Goal: Transaction & Acquisition: Purchase product/service

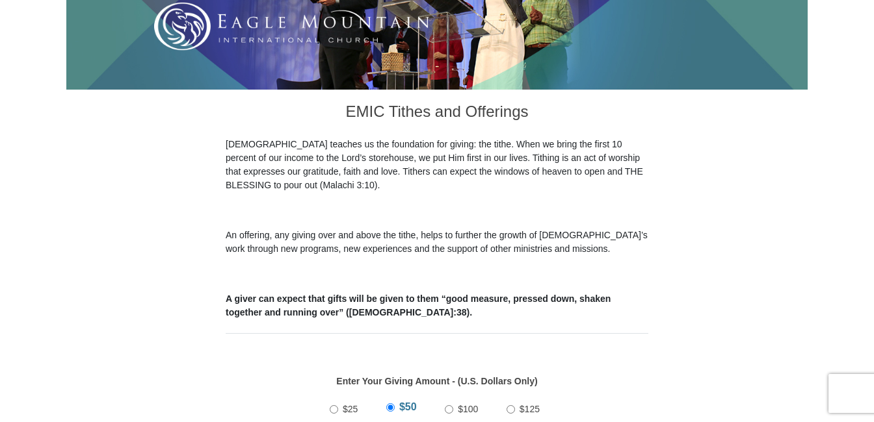
scroll to position [390, 0]
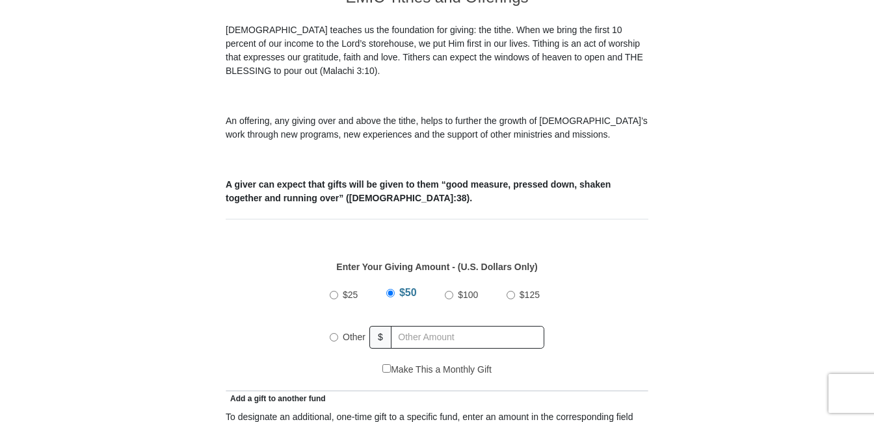
click at [335, 333] on input "Other" at bounding box center [334, 337] width 8 height 8
radio input "true"
click at [419, 326] on input "text" at bounding box center [469, 337] width 149 height 23
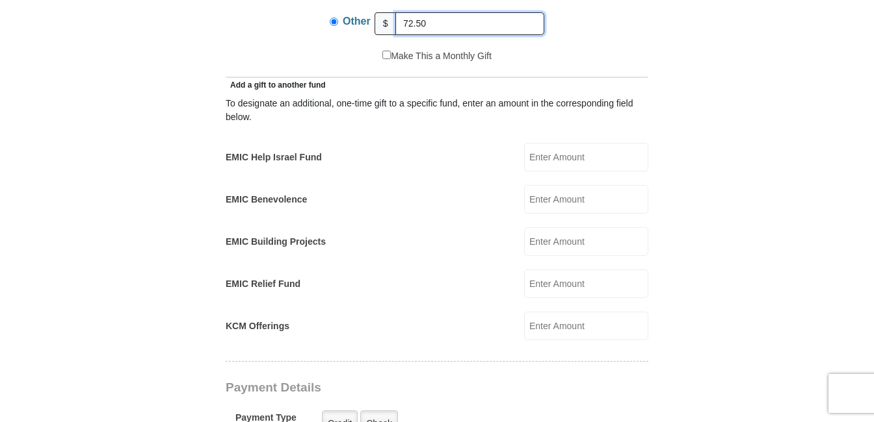
scroll to position [715, 0]
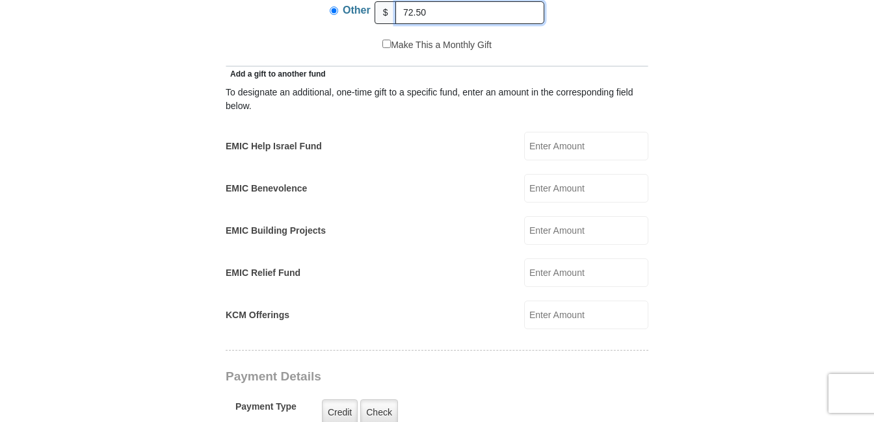
type input "72.50"
click at [563, 135] on input "EMIC Help Israel Fund" at bounding box center [586, 146] width 124 height 29
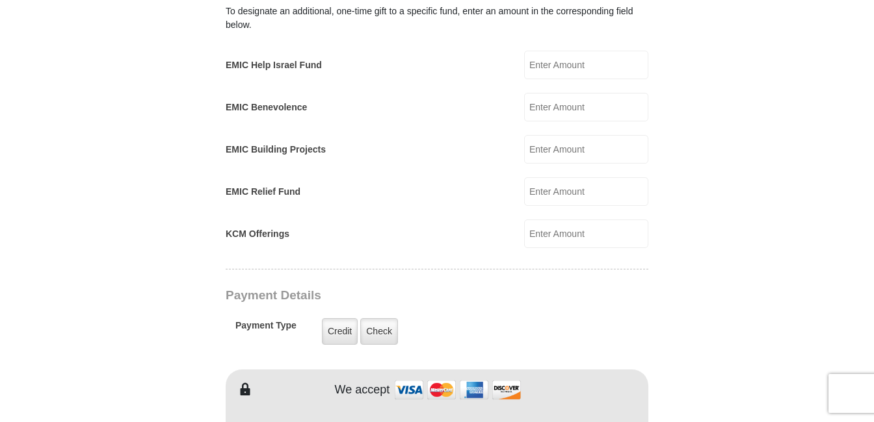
scroll to position [975, 0]
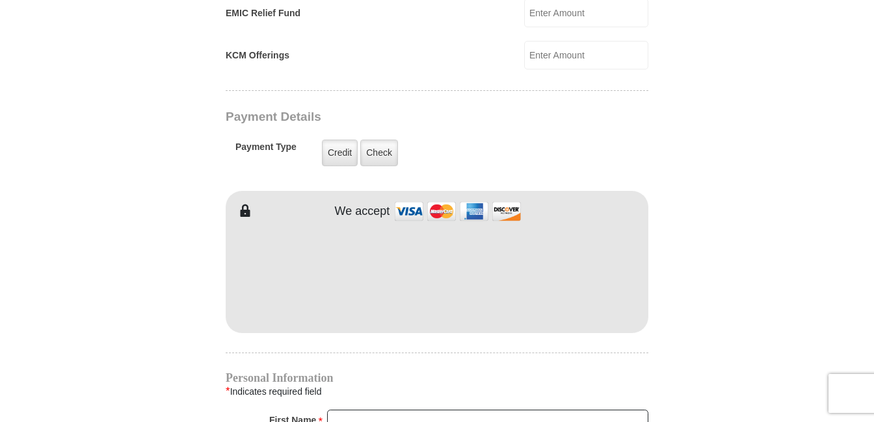
click at [763, 281] on form "[GEOGRAPHIC_DATA][DEMOGRAPHIC_DATA] Online Giving Because of gifts like yours, …" at bounding box center [436, 27] width 741 height 1901
click at [783, 292] on form "[GEOGRAPHIC_DATA][DEMOGRAPHIC_DATA] Online Giving Because of gifts like yours, …" at bounding box center [436, 27] width 741 height 1901
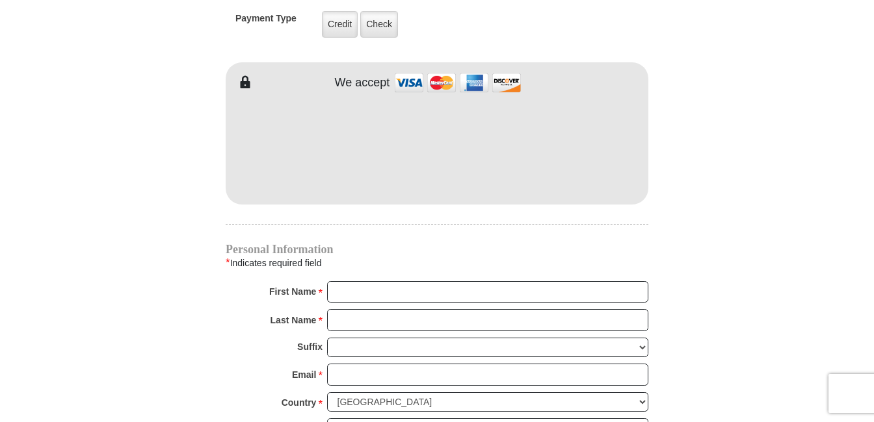
scroll to position [1105, 0]
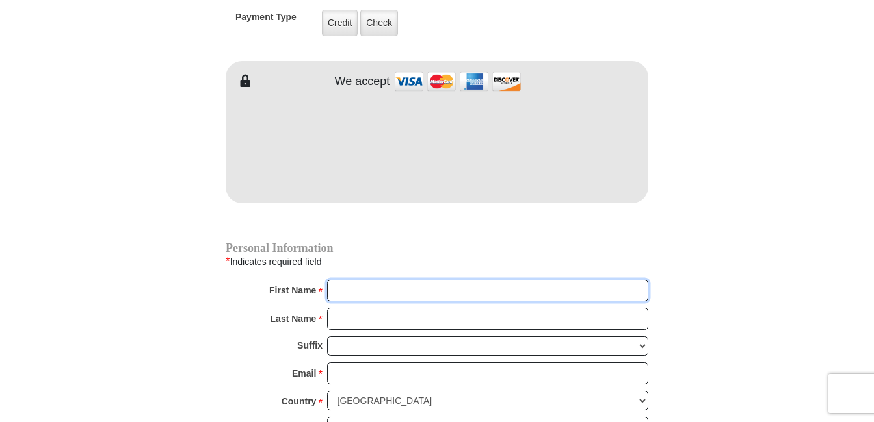
click at [385, 280] on input "First Name *" at bounding box center [487, 291] width 321 height 22
click at [361, 280] on input "First Name *" at bounding box center [487, 291] width 321 height 22
type input "[PERSON_NAME]"
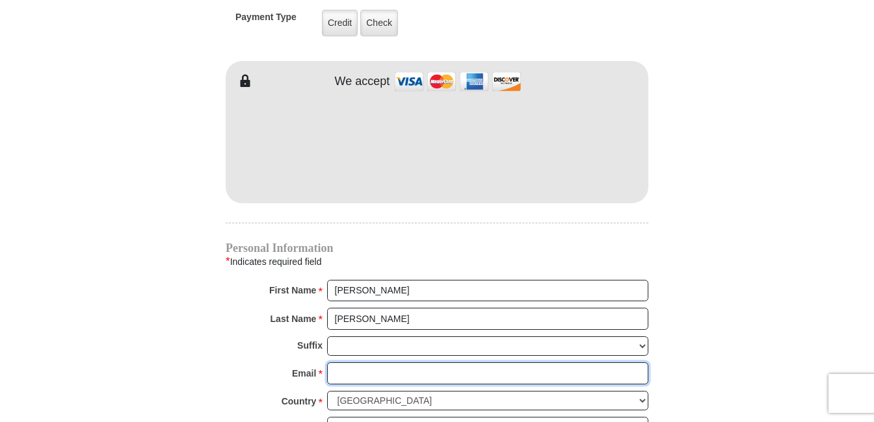
type input "[EMAIL_ADDRESS][DOMAIN_NAME]"
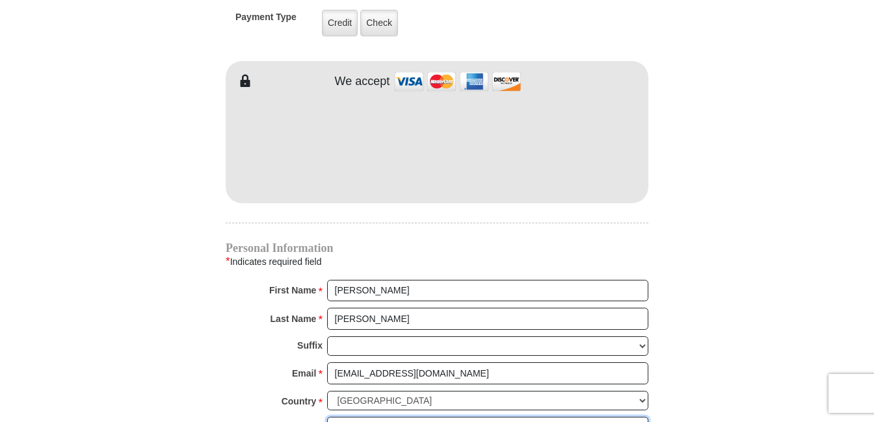
type input "[STREET_ADDRESS]"
type input "[GEOGRAPHIC_DATA]"
select select "[GEOGRAPHIC_DATA]"
type input "76131"
type input "8174482555"
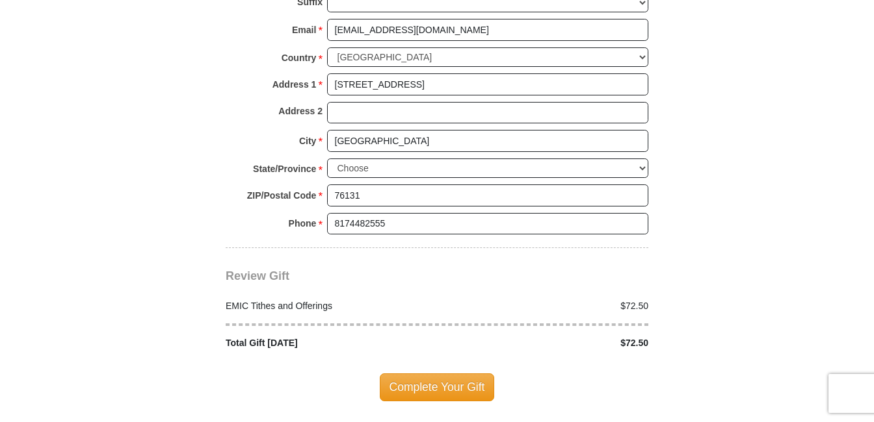
scroll to position [1495, 0]
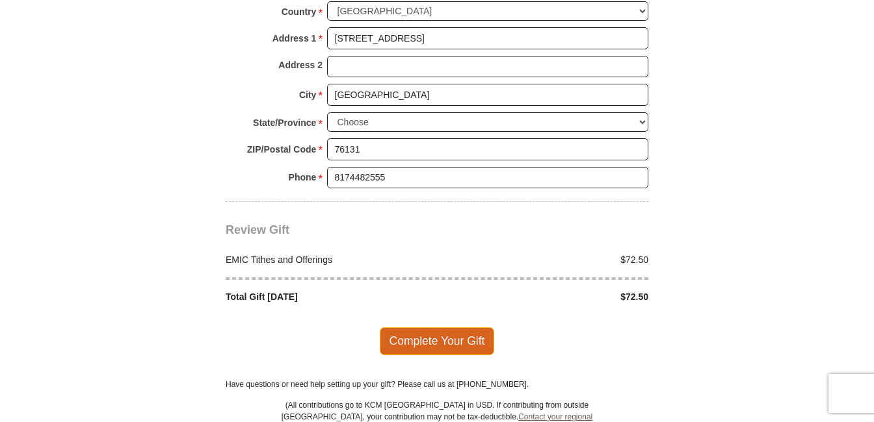
click at [422, 328] on span "Complete Your Gift" at bounding box center [437, 341] width 115 height 27
